Goal: Book appointment/travel/reservation

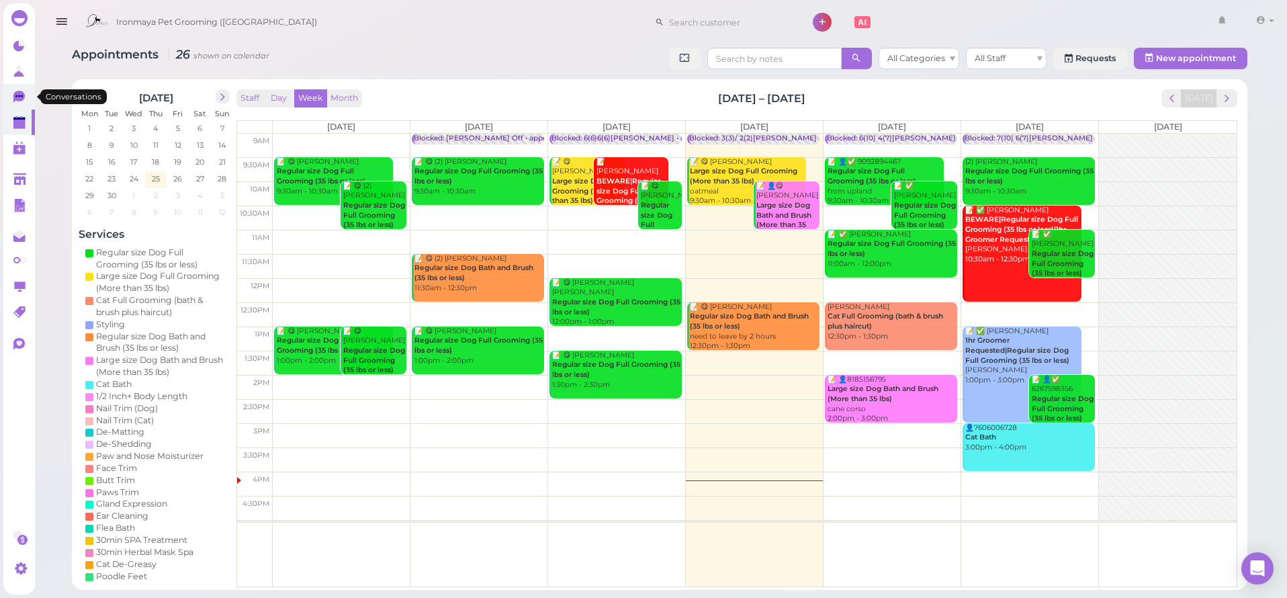
click at [15, 98] on icon at bounding box center [18, 97] width 11 height 12
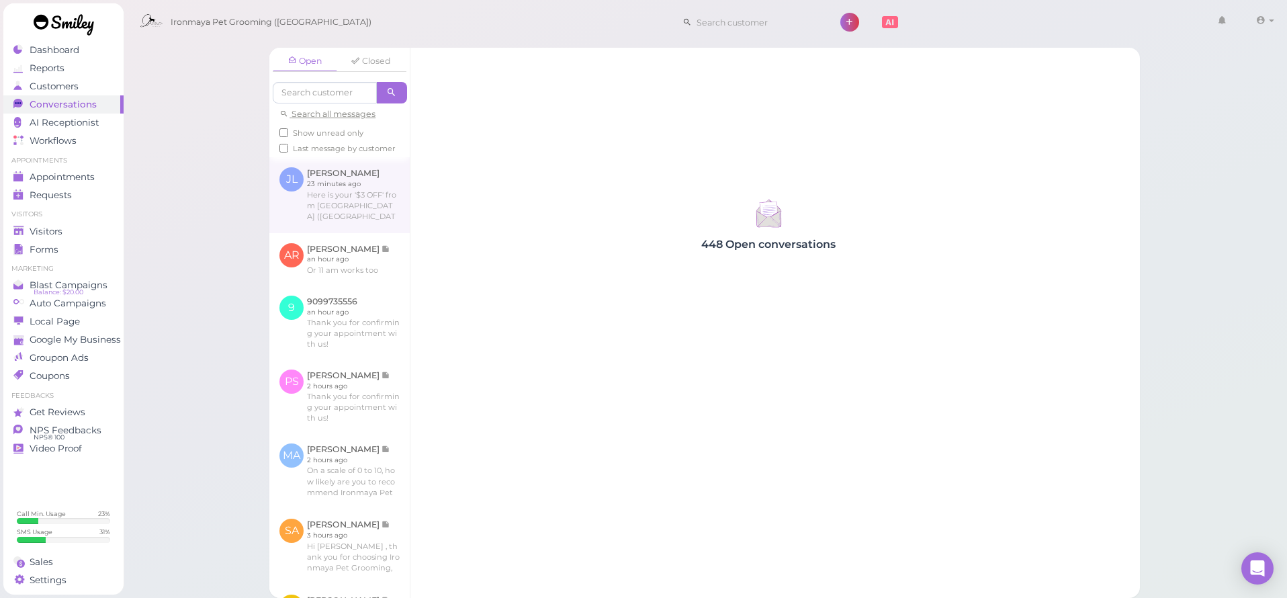
click at [317, 208] on link at bounding box center [339, 194] width 140 height 75
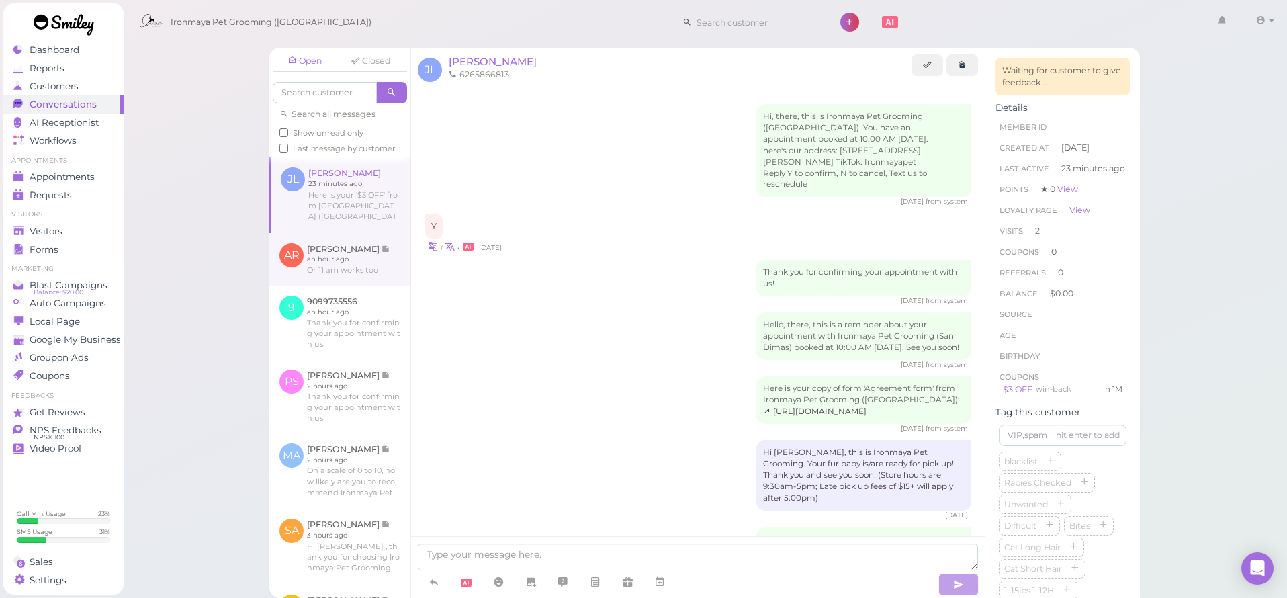
scroll to position [1068, 0]
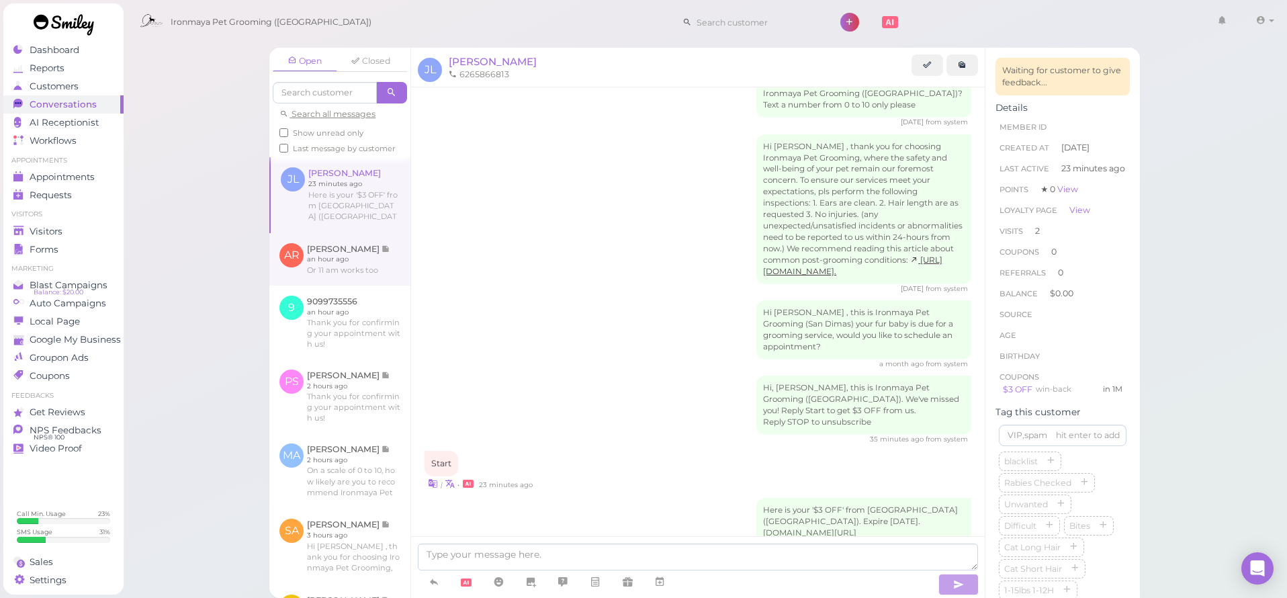
click at [343, 285] on link at bounding box center [339, 259] width 141 height 52
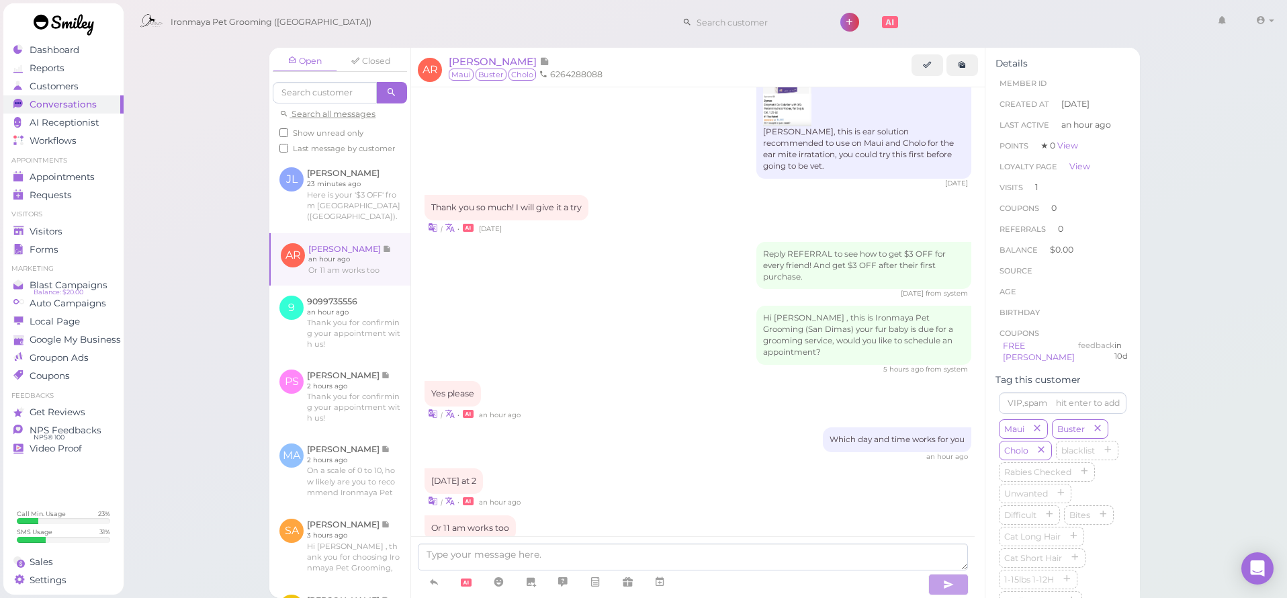
scroll to position [1044, 0]
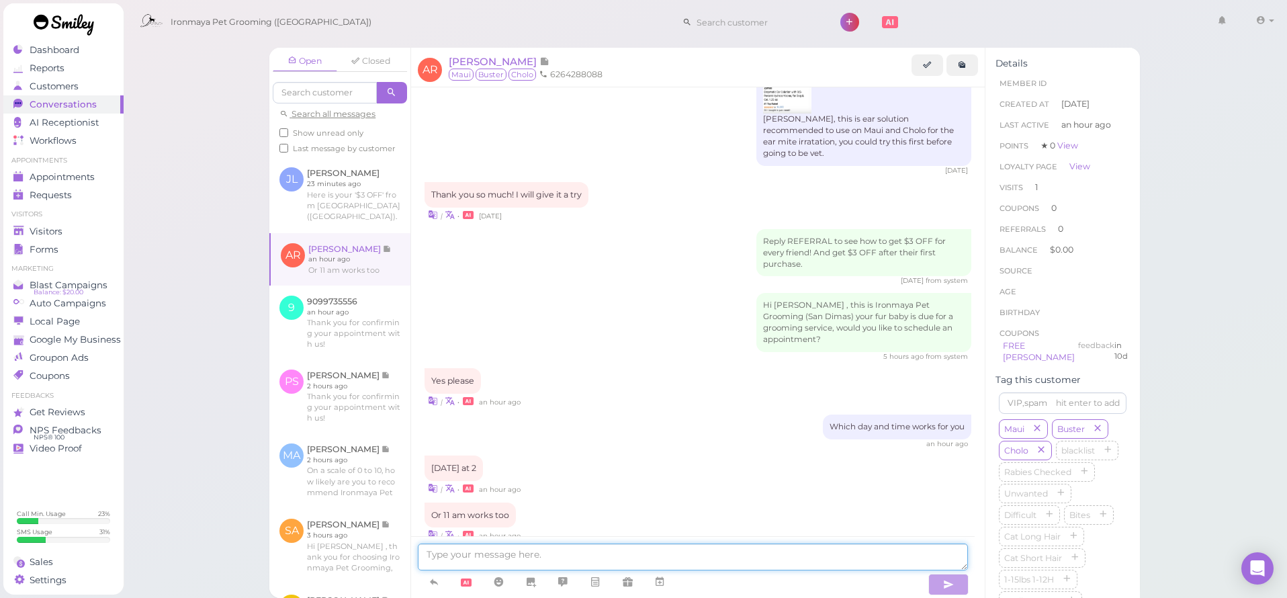
click at [592, 545] on textarea at bounding box center [693, 556] width 550 height 27
type textarea "f"
type textarea "o"
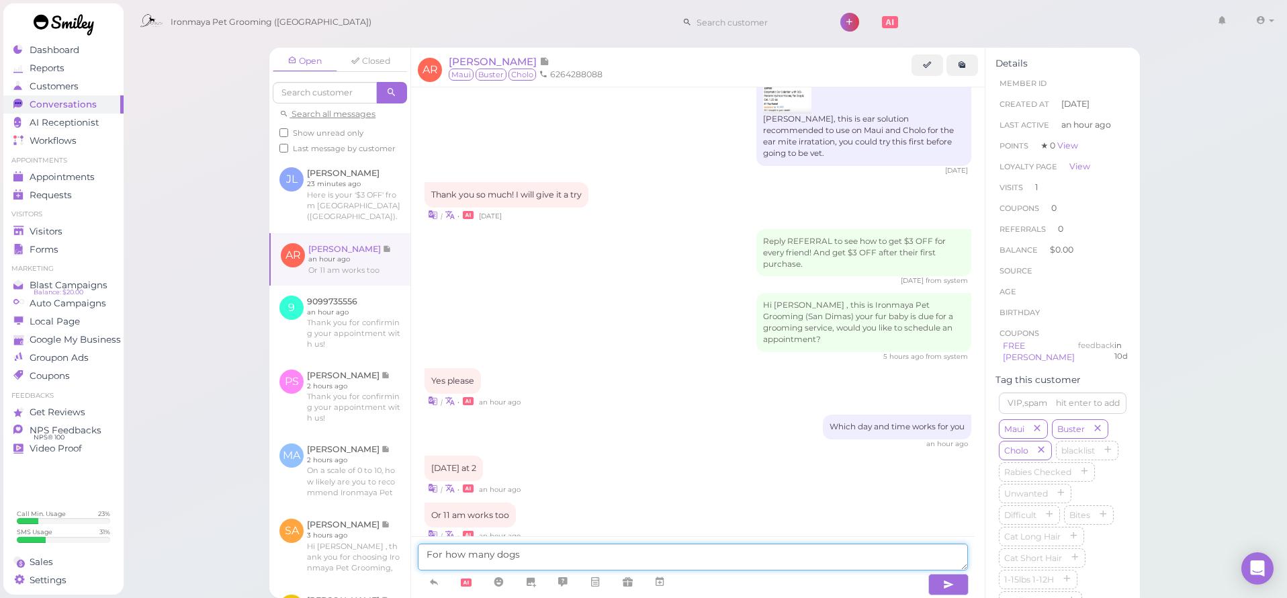
type textarea "For how many dogs?"
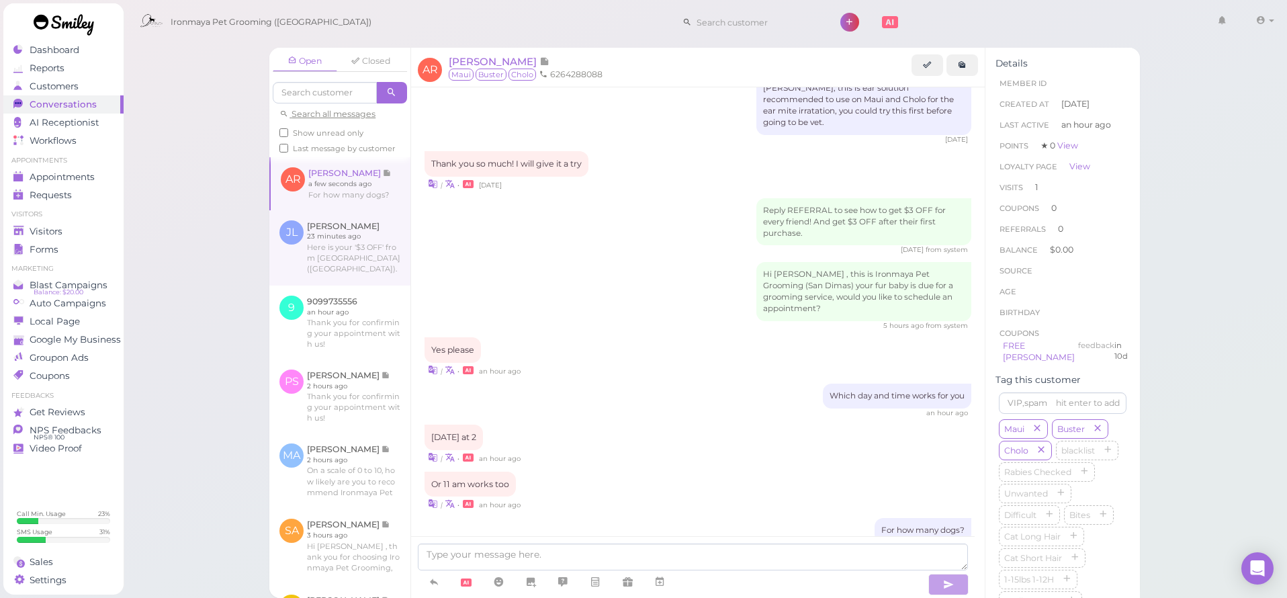
click at [308, 226] on link at bounding box center [339, 247] width 141 height 75
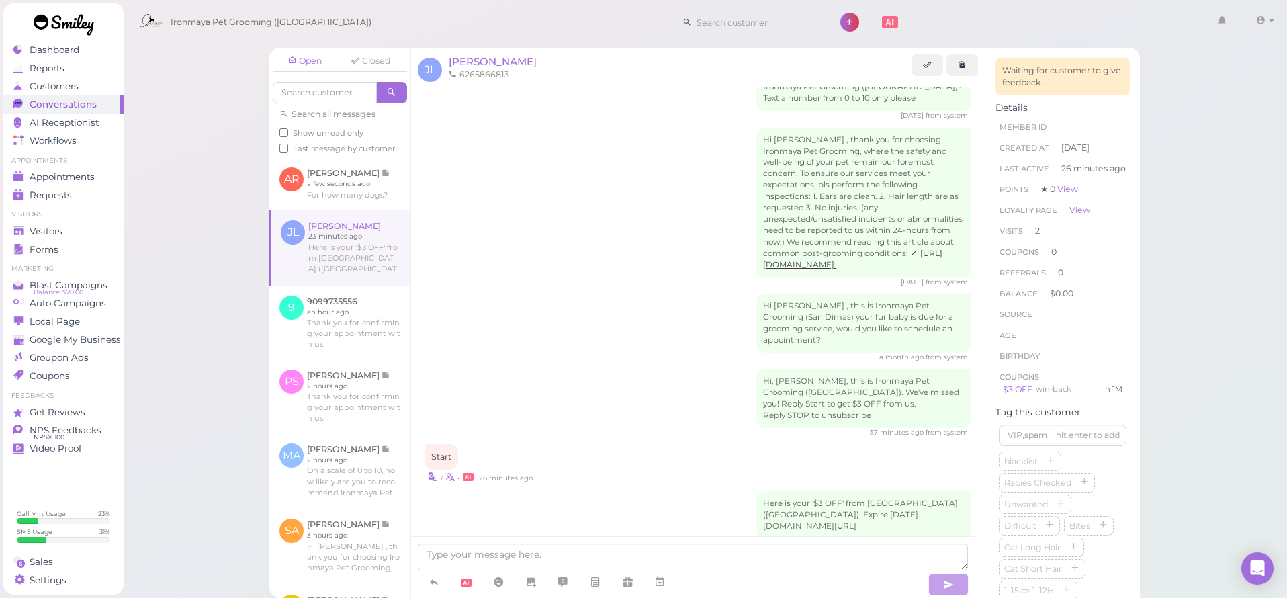
scroll to position [1068, 0]
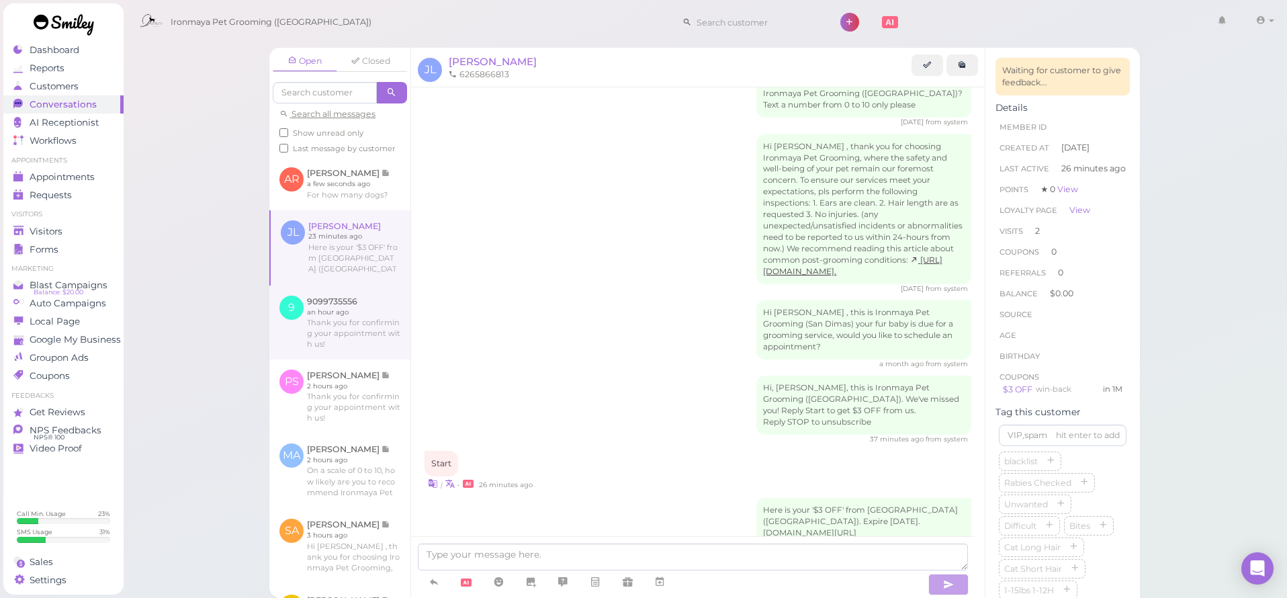
click at [335, 316] on link at bounding box center [339, 322] width 141 height 74
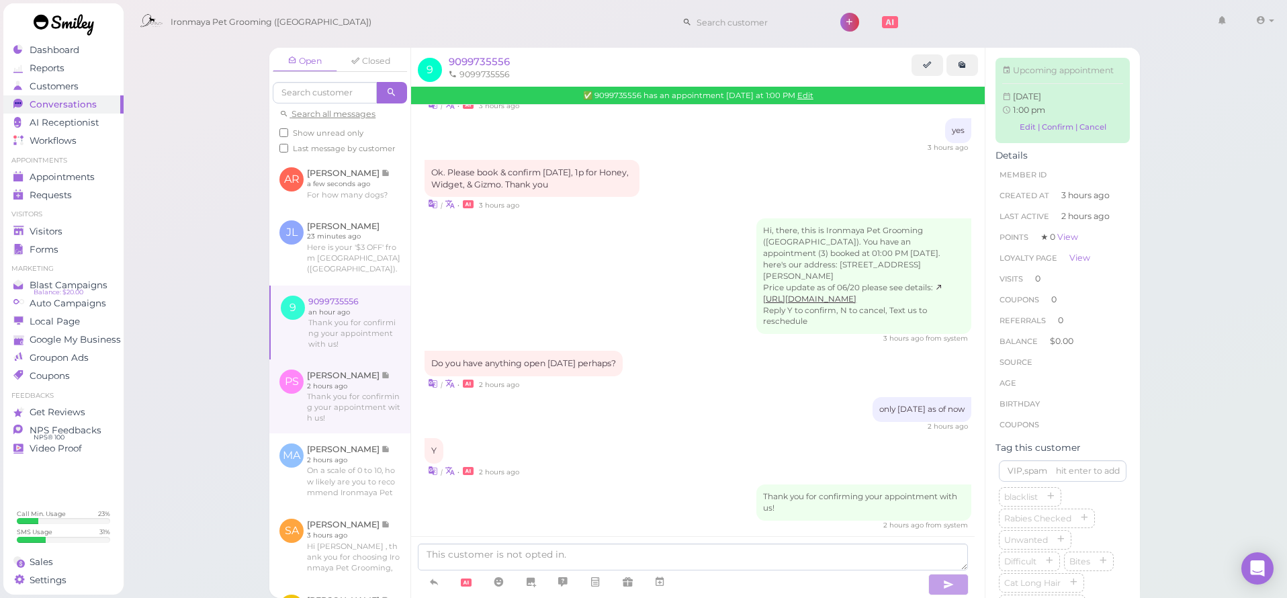
click at [337, 407] on link at bounding box center [339, 396] width 141 height 74
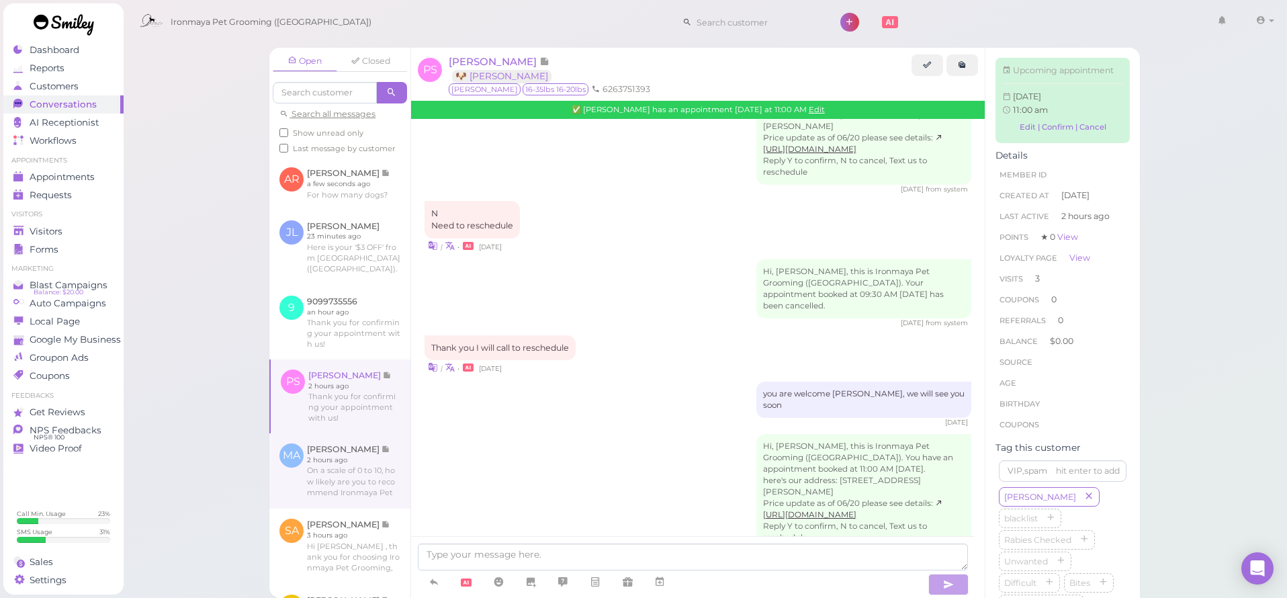
click at [342, 441] on link at bounding box center [339, 470] width 141 height 75
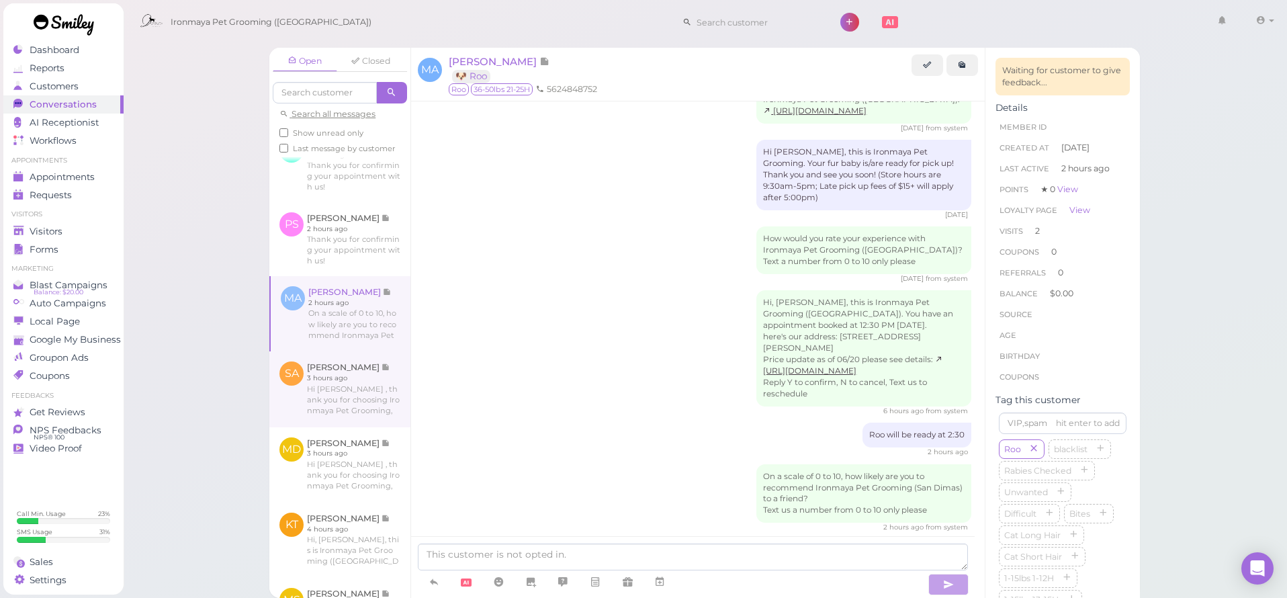
scroll to position [247, 0]
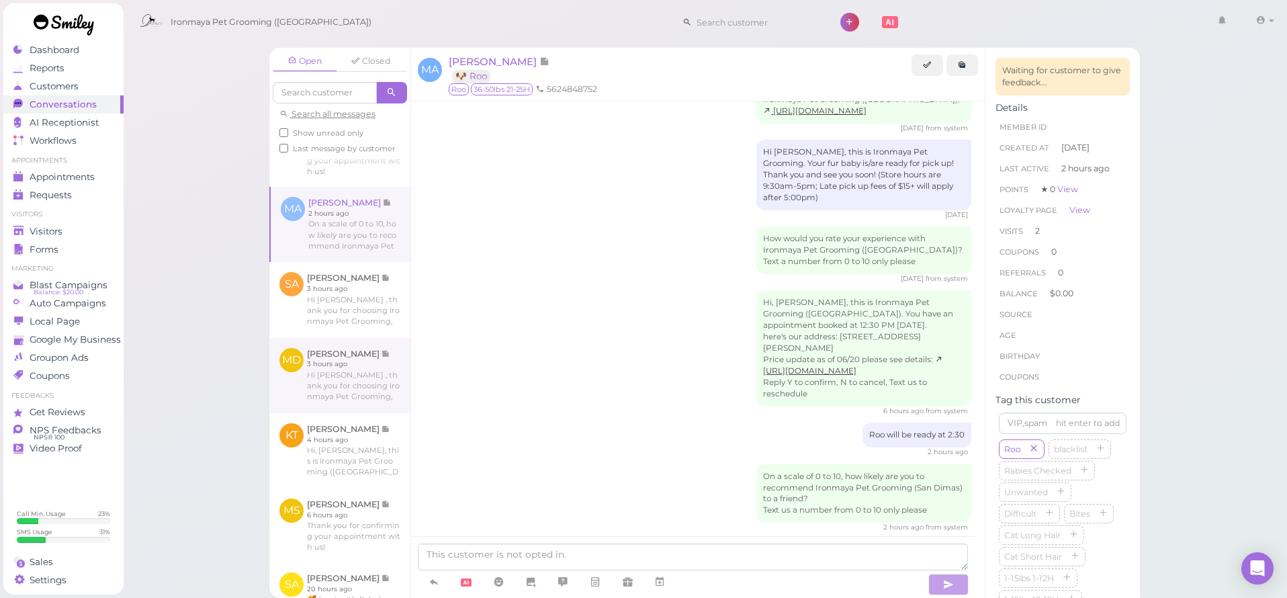
click at [340, 383] on link at bounding box center [339, 375] width 141 height 75
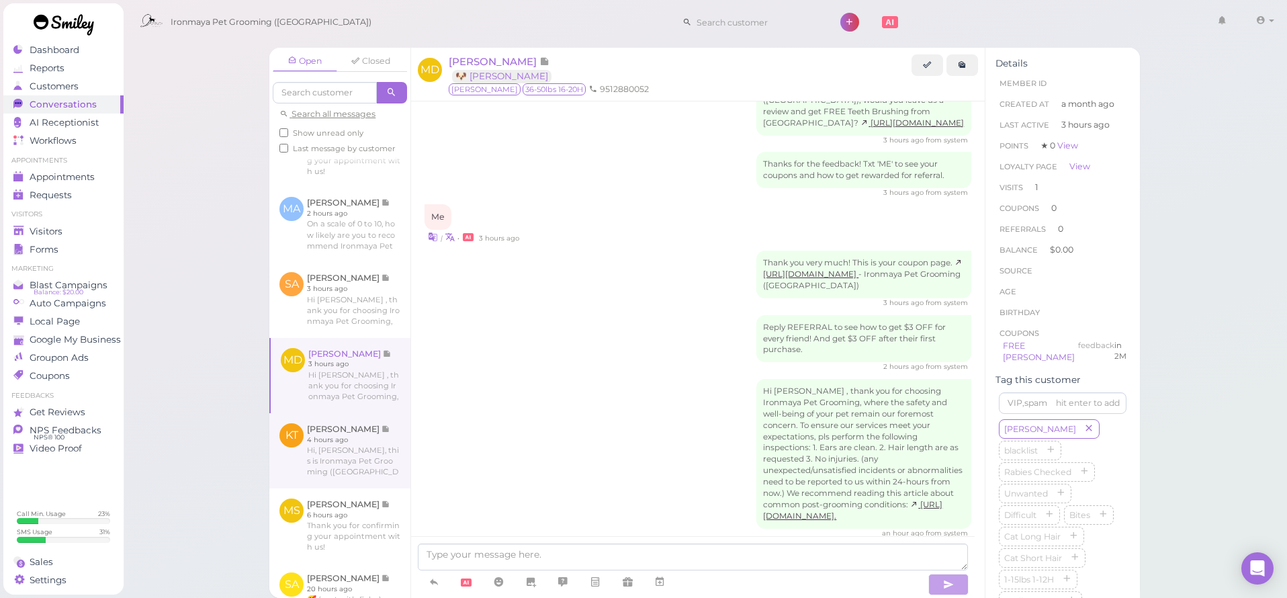
click at [349, 470] on link at bounding box center [339, 450] width 141 height 75
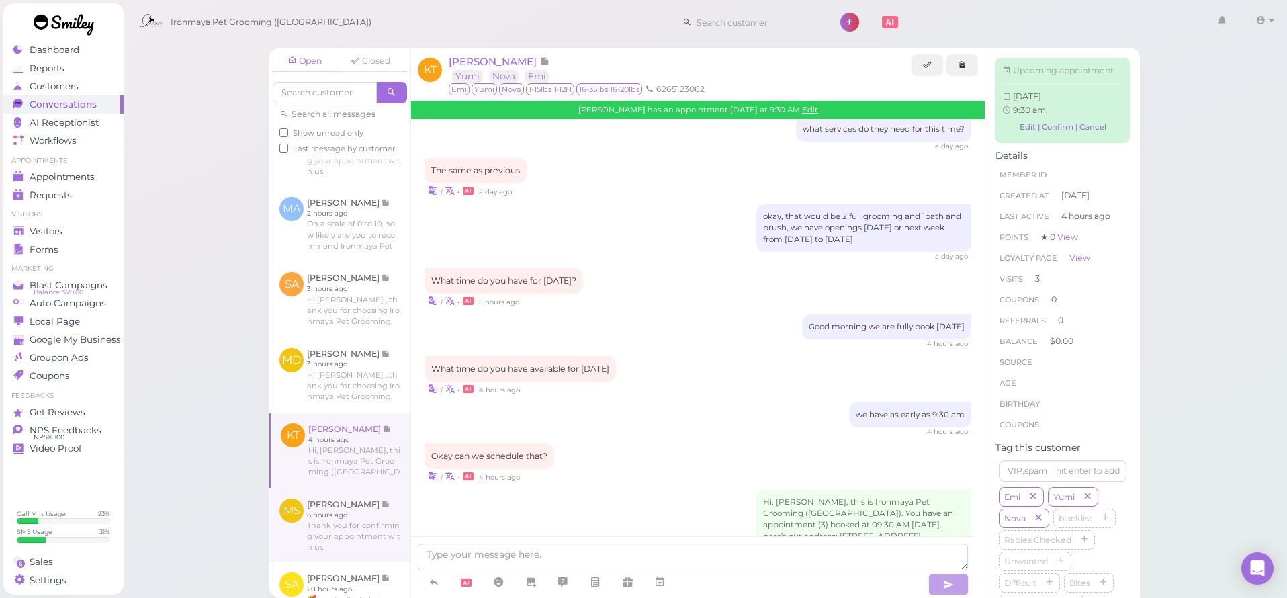
click at [353, 513] on link at bounding box center [339, 525] width 141 height 74
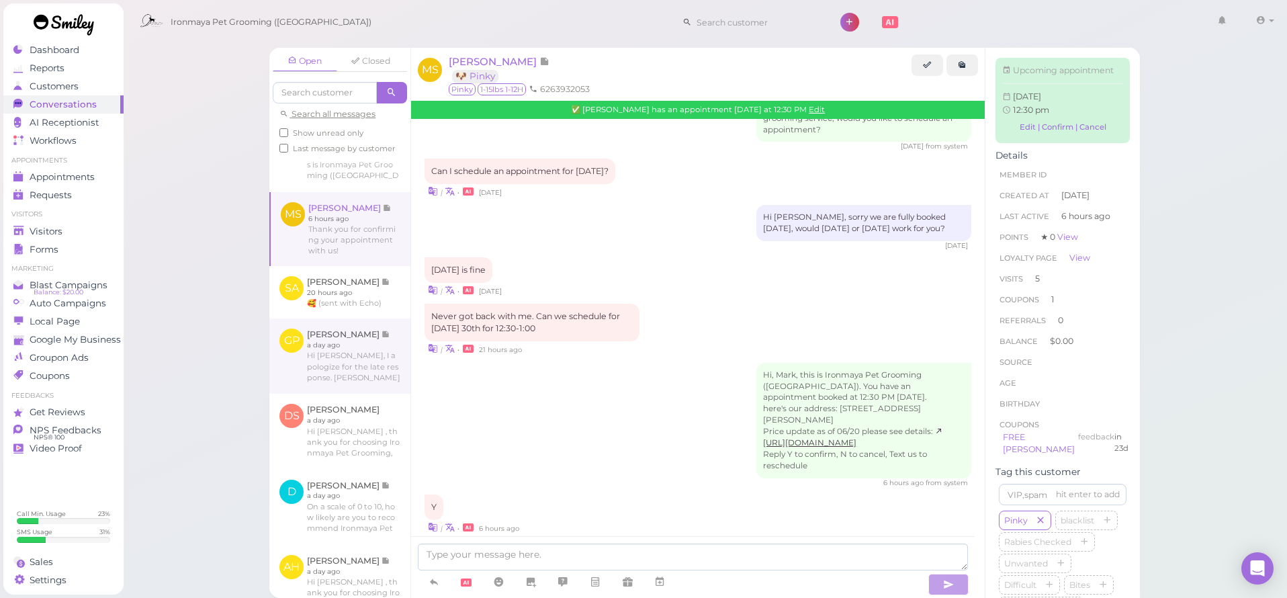
scroll to position [545, 0]
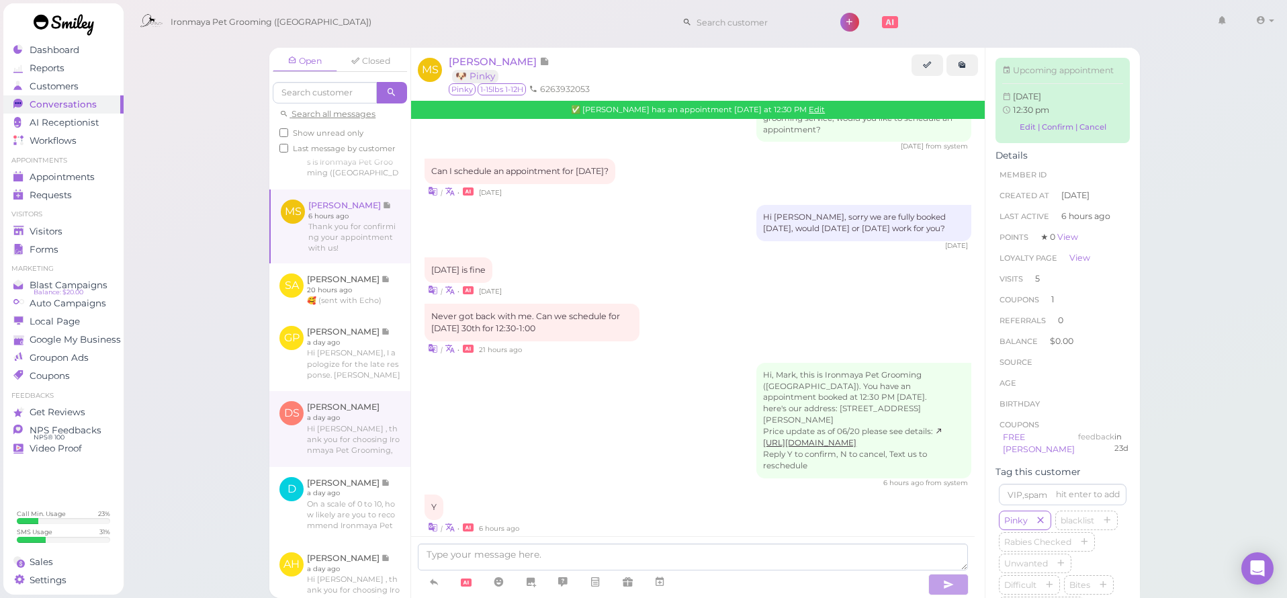
click at [337, 404] on link at bounding box center [339, 428] width 141 height 75
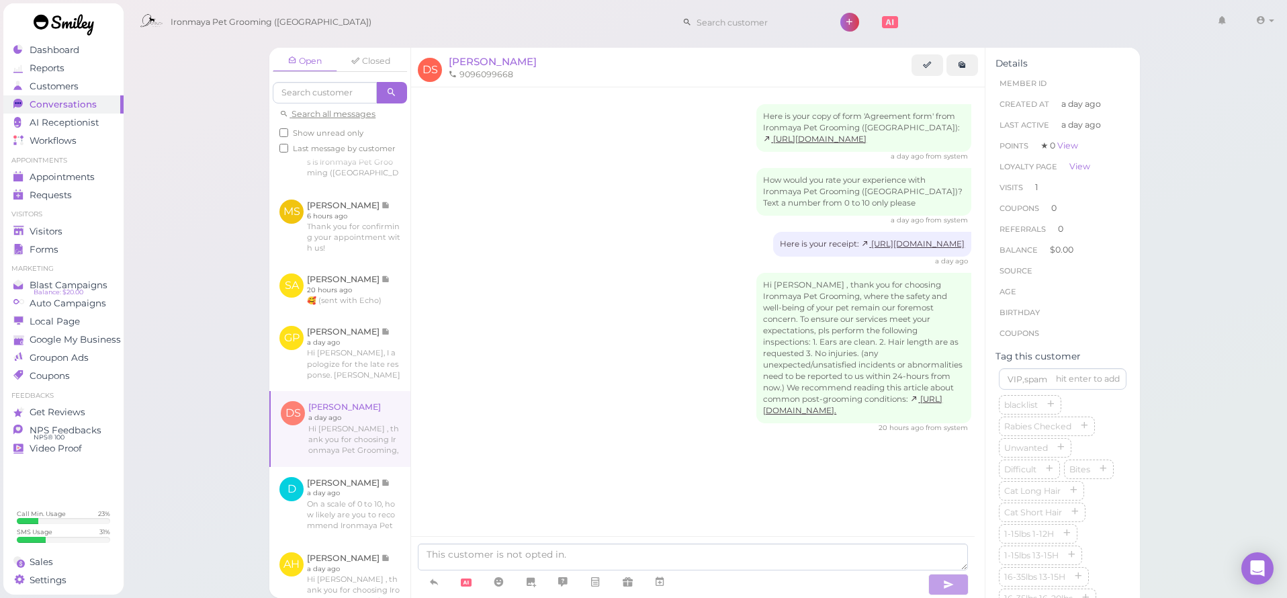
scroll to position [548, 0]
click at [84, 174] on span "Appointments" at bounding box center [62, 176] width 65 height 11
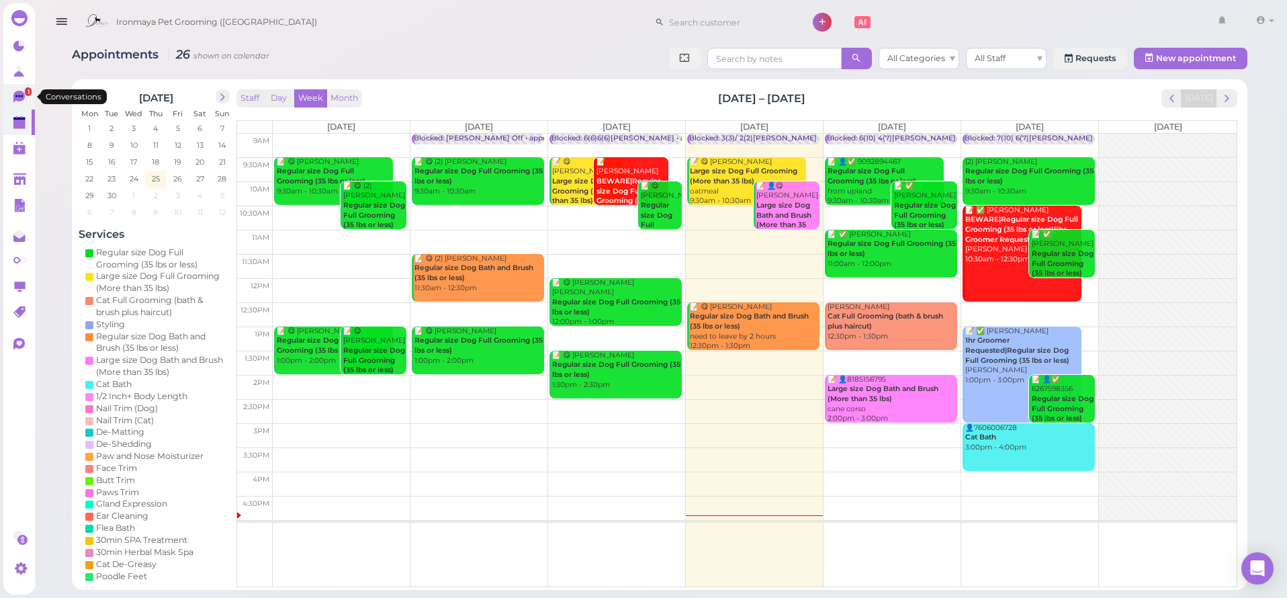
click at [19, 99] on icon at bounding box center [18, 97] width 11 height 12
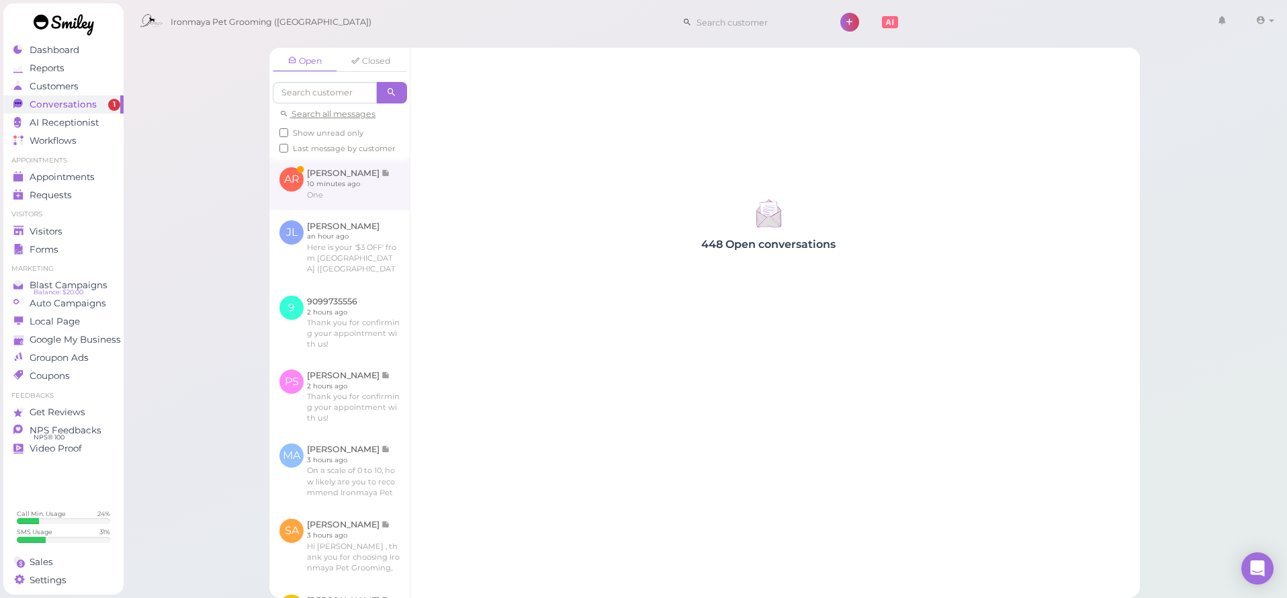
click at [296, 199] on link at bounding box center [339, 183] width 140 height 52
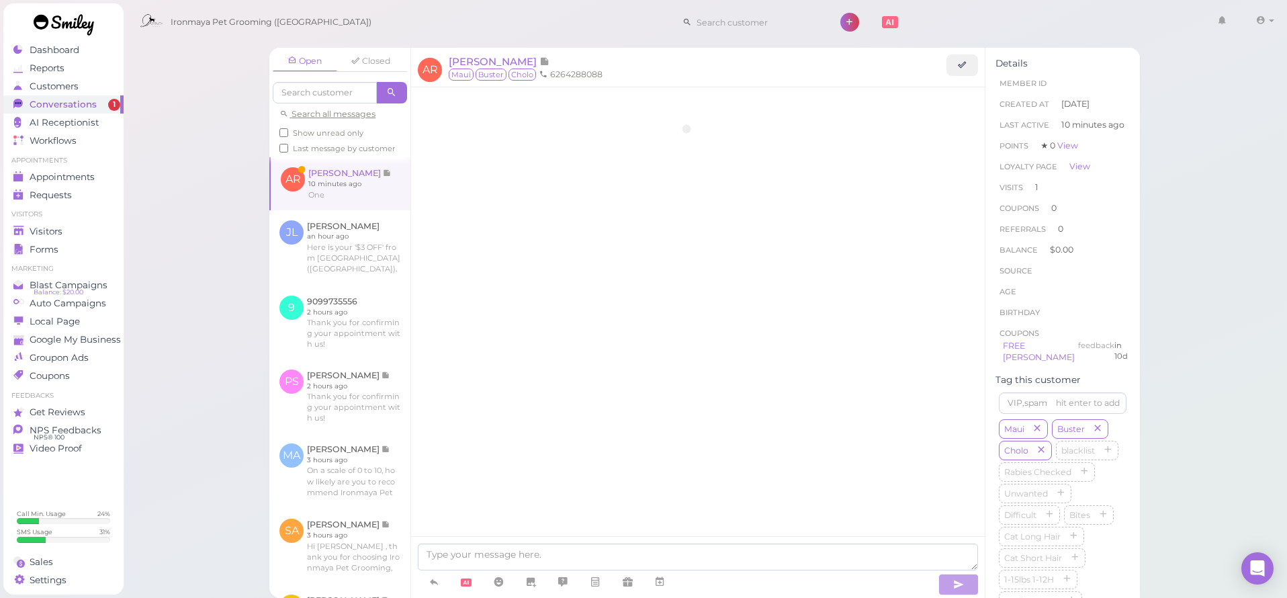
scroll to position [1149, 0]
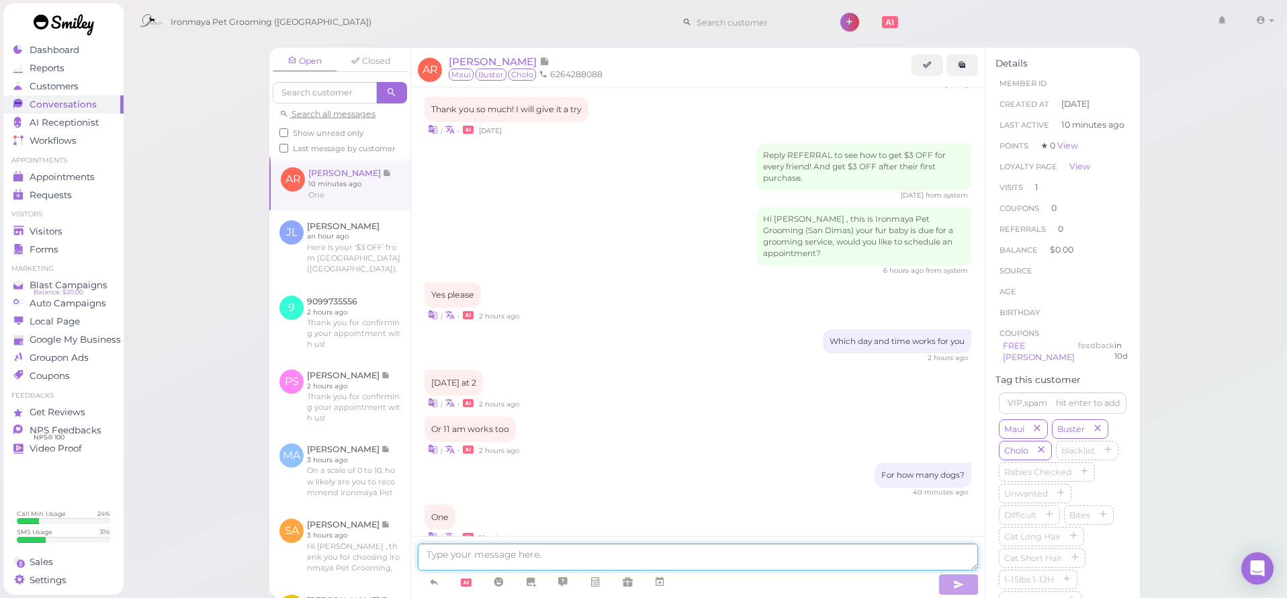
click at [576, 556] on textarea at bounding box center [698, 556] width 560 height 27
click at [668, 578] on link at bounding box center [660, 582] width 32 height 24
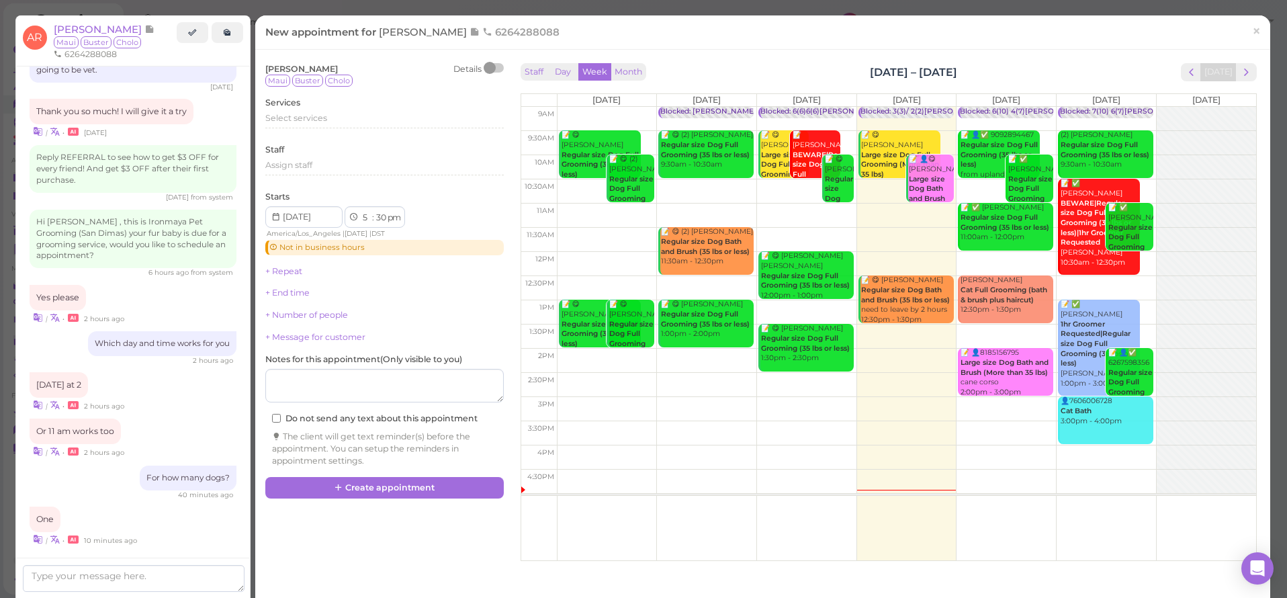
click at [1047, 208] on td at bounding box center [906, 216] width 699 height 24
type input "2025-09-26"
select select "11"
select select "00"
select select "am"
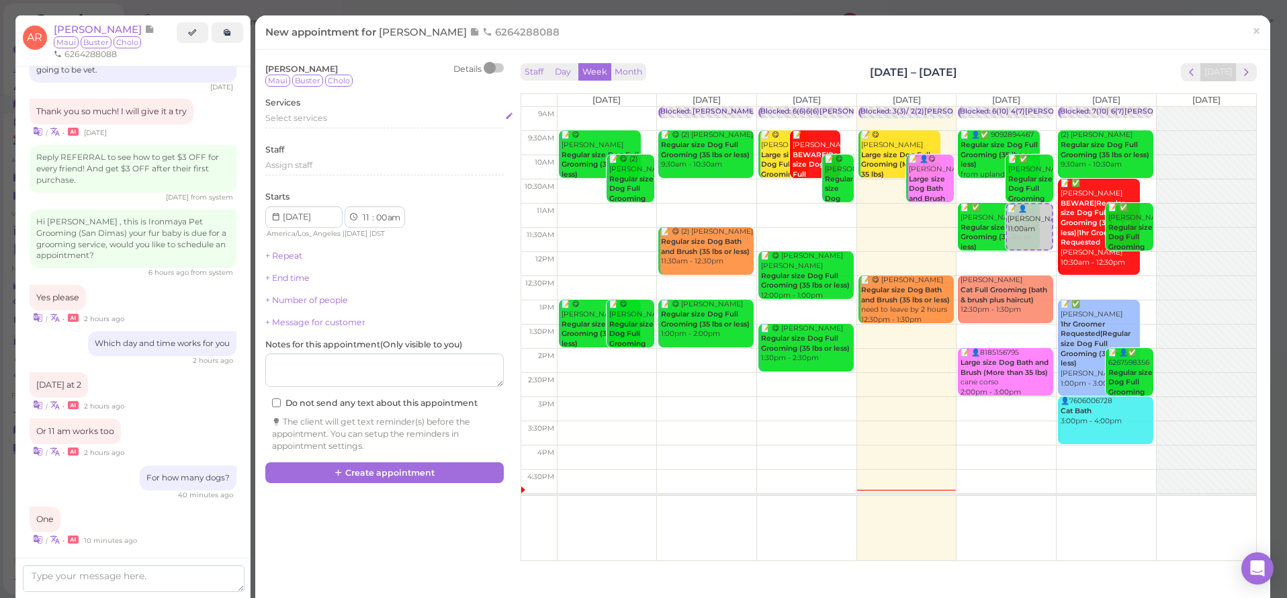
click at [320, 118] on span "Select services" at bounding box center [296, 118] width 62 height 10
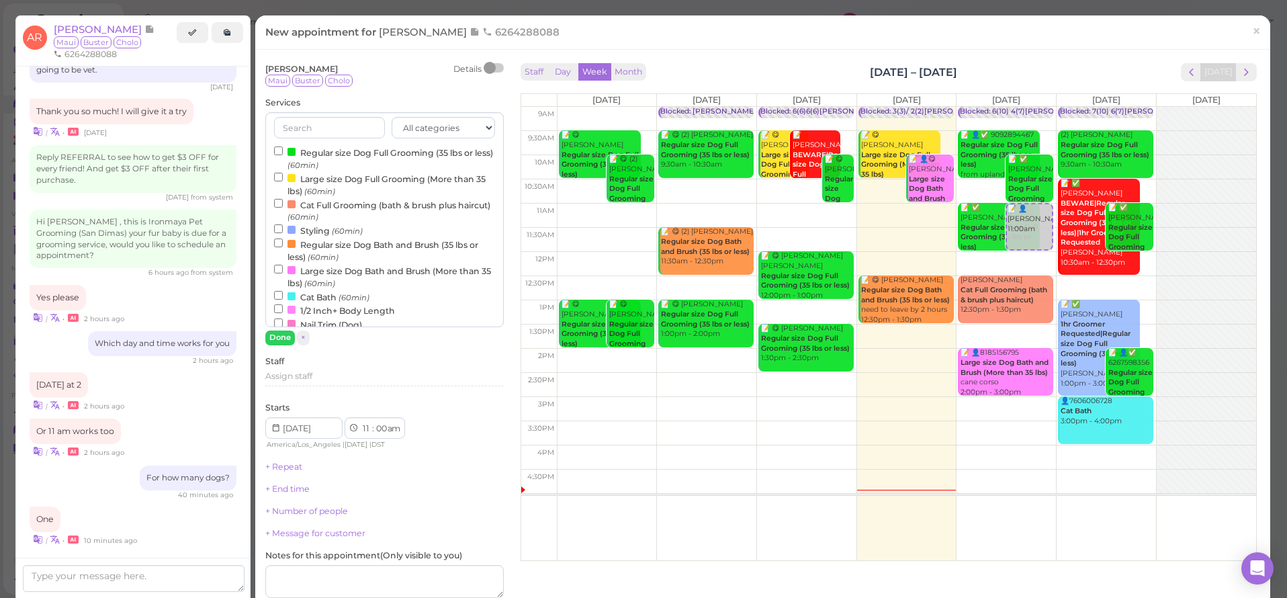
click at [315, 152] on label "Regular size Dog Full Grooming (35 lbs or less) (60min)" at bounding box center [384, 158] width 221 height 26
click at [283, 152] on input "Regular size Dog Full Grooming (35 lbs or less) (60min)" at bounding box center [278, 150] width 9 height 9
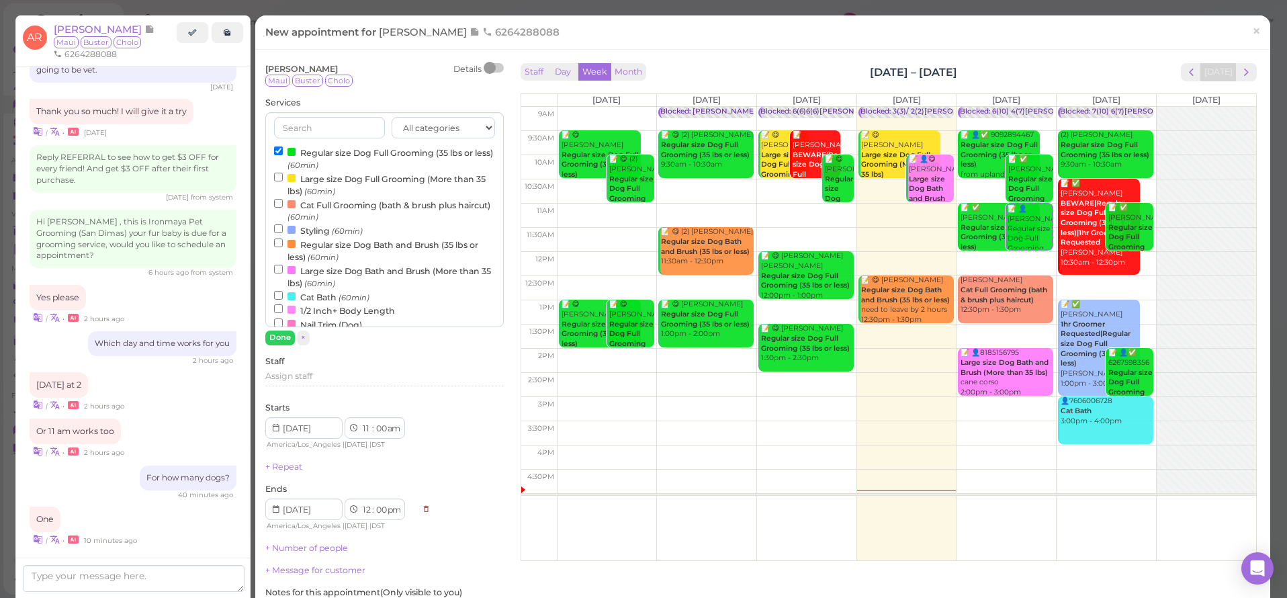
click at [281, 338] on button "Done" at bounding box center [280, 338] width 30 height 14
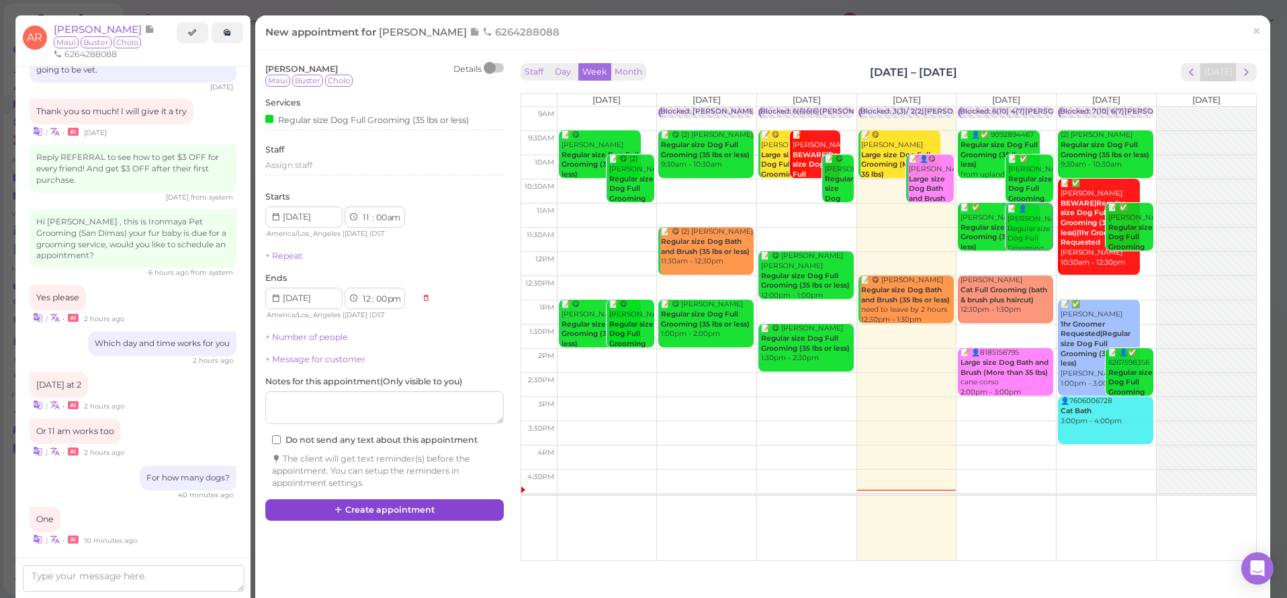
click at [420, 510] on button "Create appointment" at bounding box center [384, 509] width 238 height 21
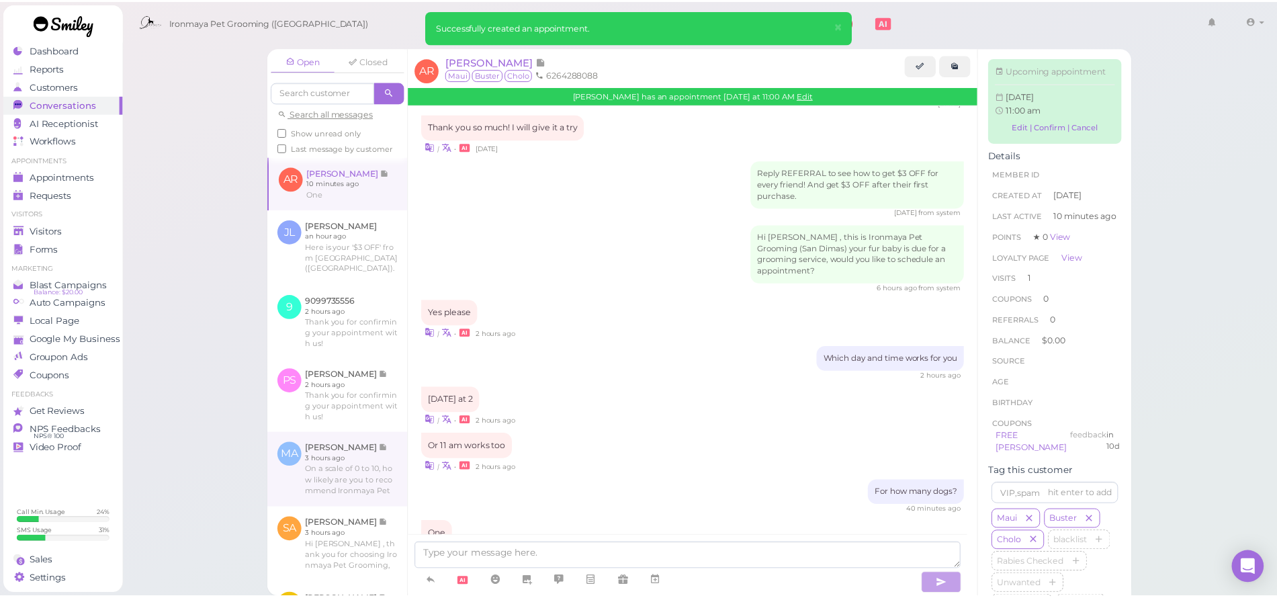
scroll to position [1276, 0]
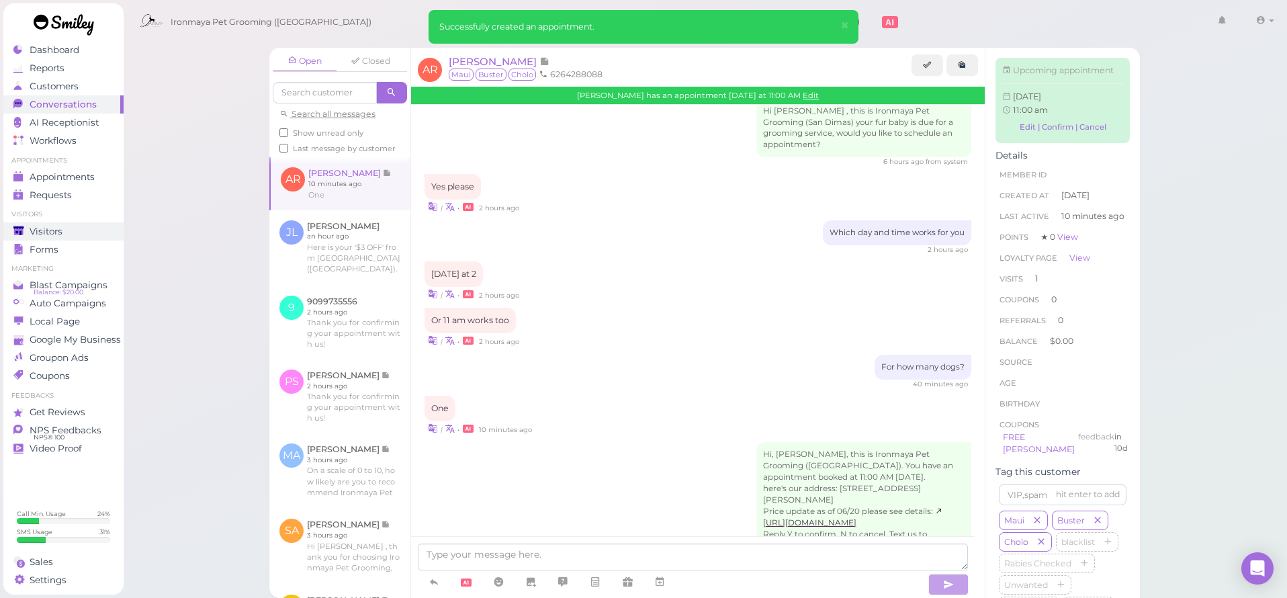
click at [70, 234] on div "Visitors" at bounding box center [61, 231] width 97 height 11
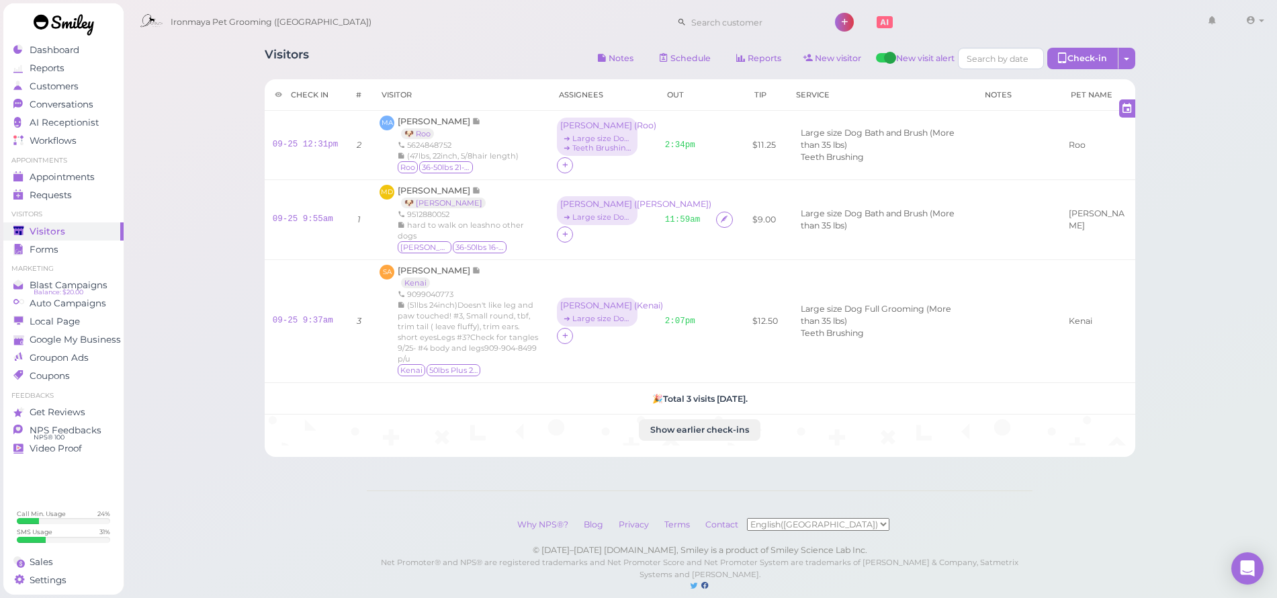
click at [65, 230] on div "Visitors" at bounding box center [61, 231] width 97 height 11
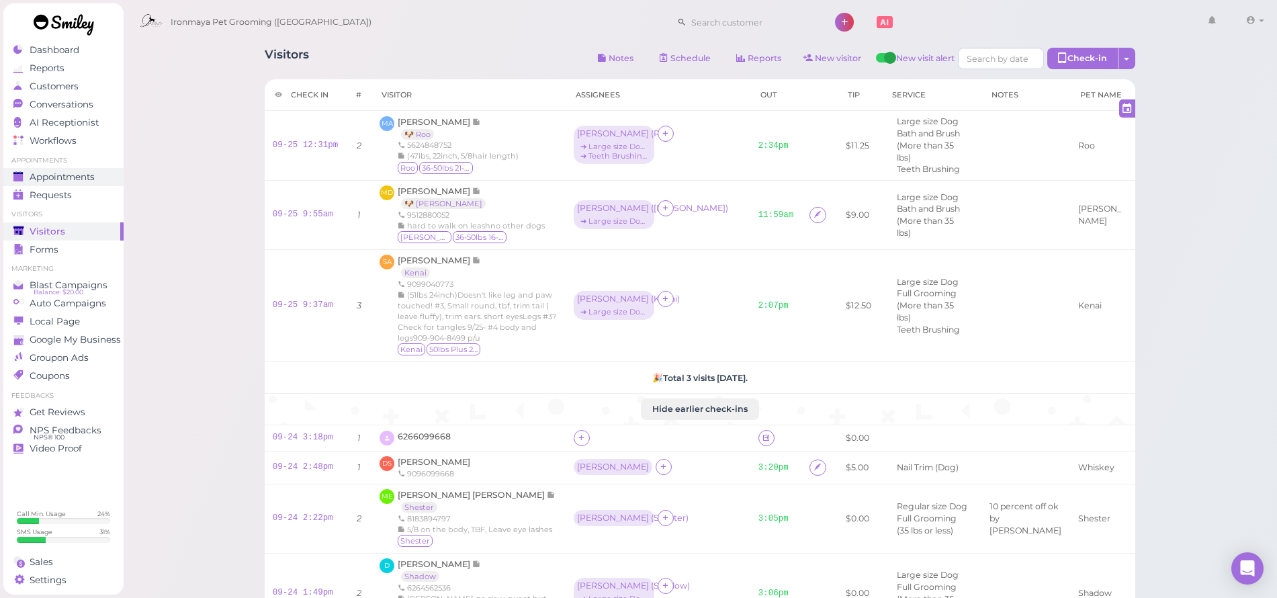
drag, startPoint x: 0, startPoint y: 0, endPoint x: 67, endPoint y: 178, distance: 190.3
click at [67, 178] on span "Appointments" at bounding box center [62, 176] width 65 height 11
